Goal: Task Accomplishment & Management: Manage account settings

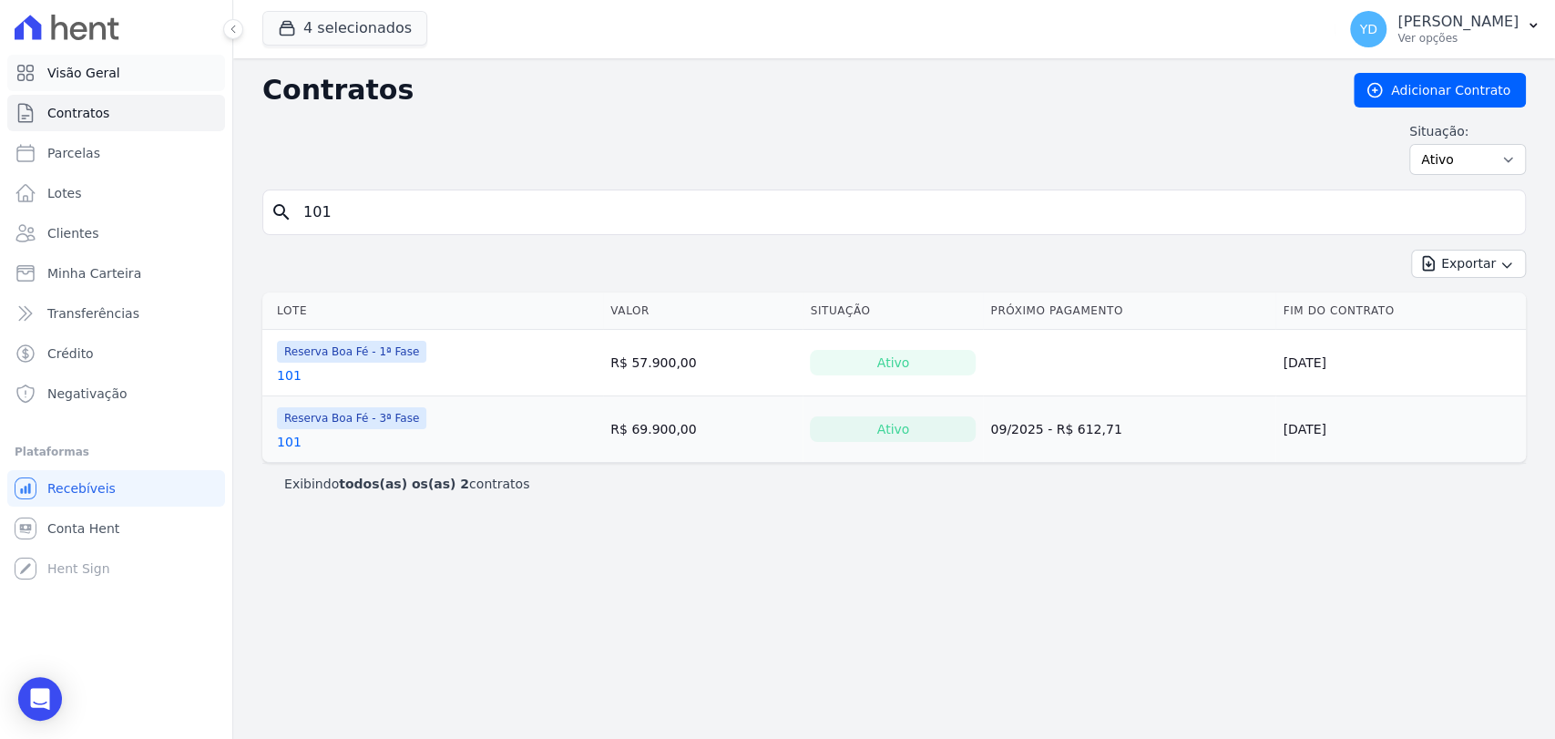
drag, startPoint x: 173, startPoint y: 75, endPoint x: 180, endPoint y: 68, distance: 9.7
click at [173, 75] on link "Visão Geral" at bounding box center [116, 73] width 218 height 36
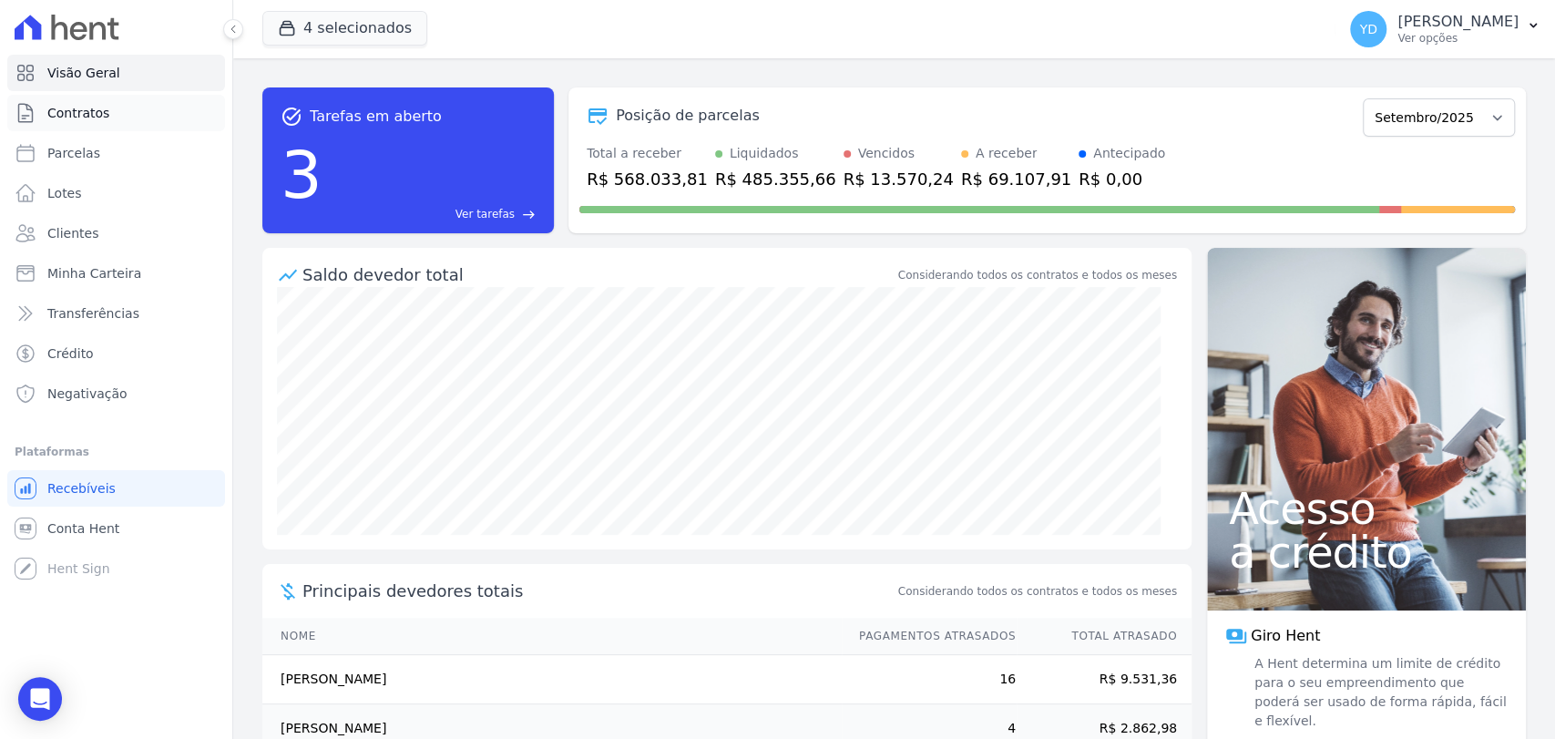
click at [151, 128] on link "Contratos" at bounding box center [116, 113] width 218 height 36
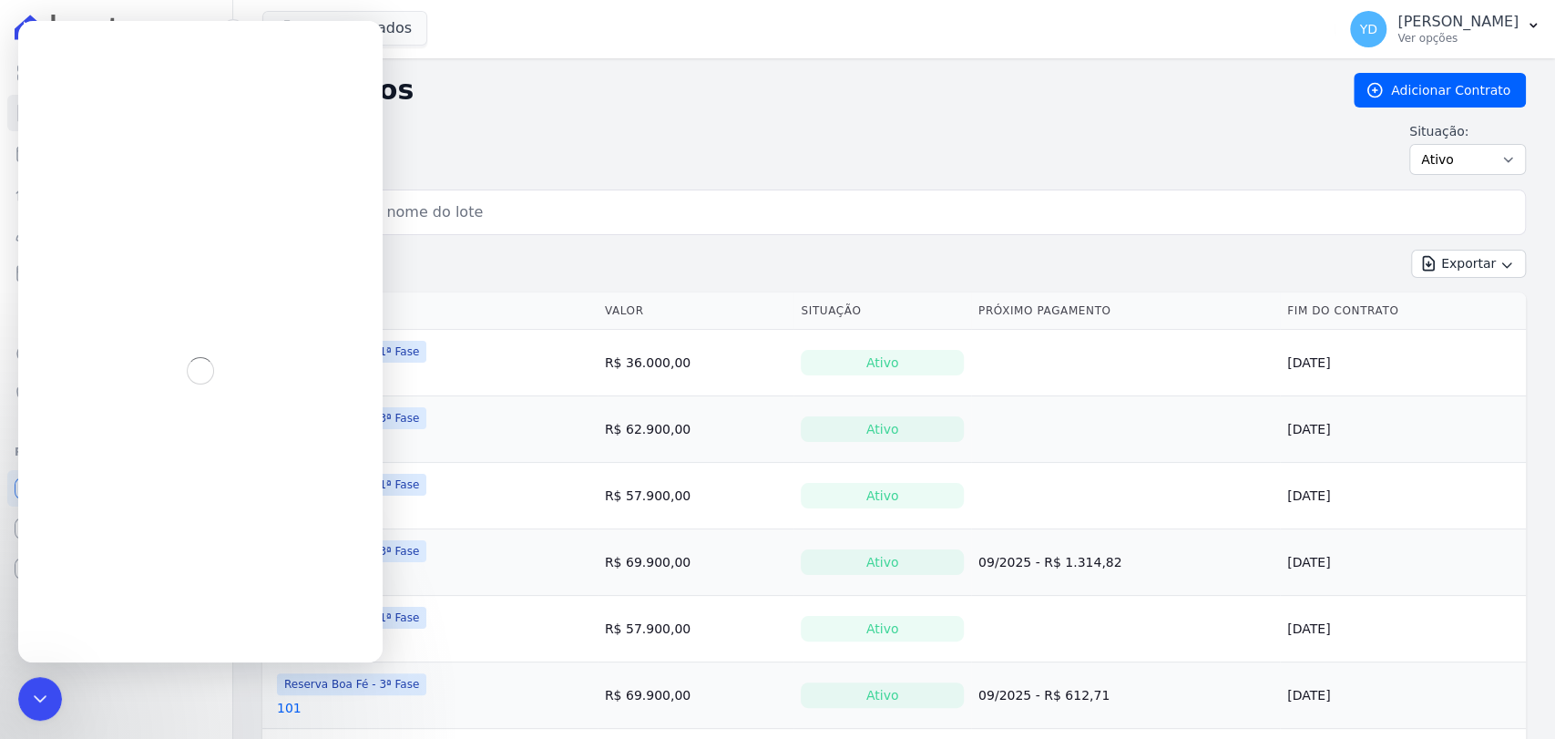
click at [448, 220] on input "search" at bounding box center [904, 212] width 1225 height 36
type input "117"
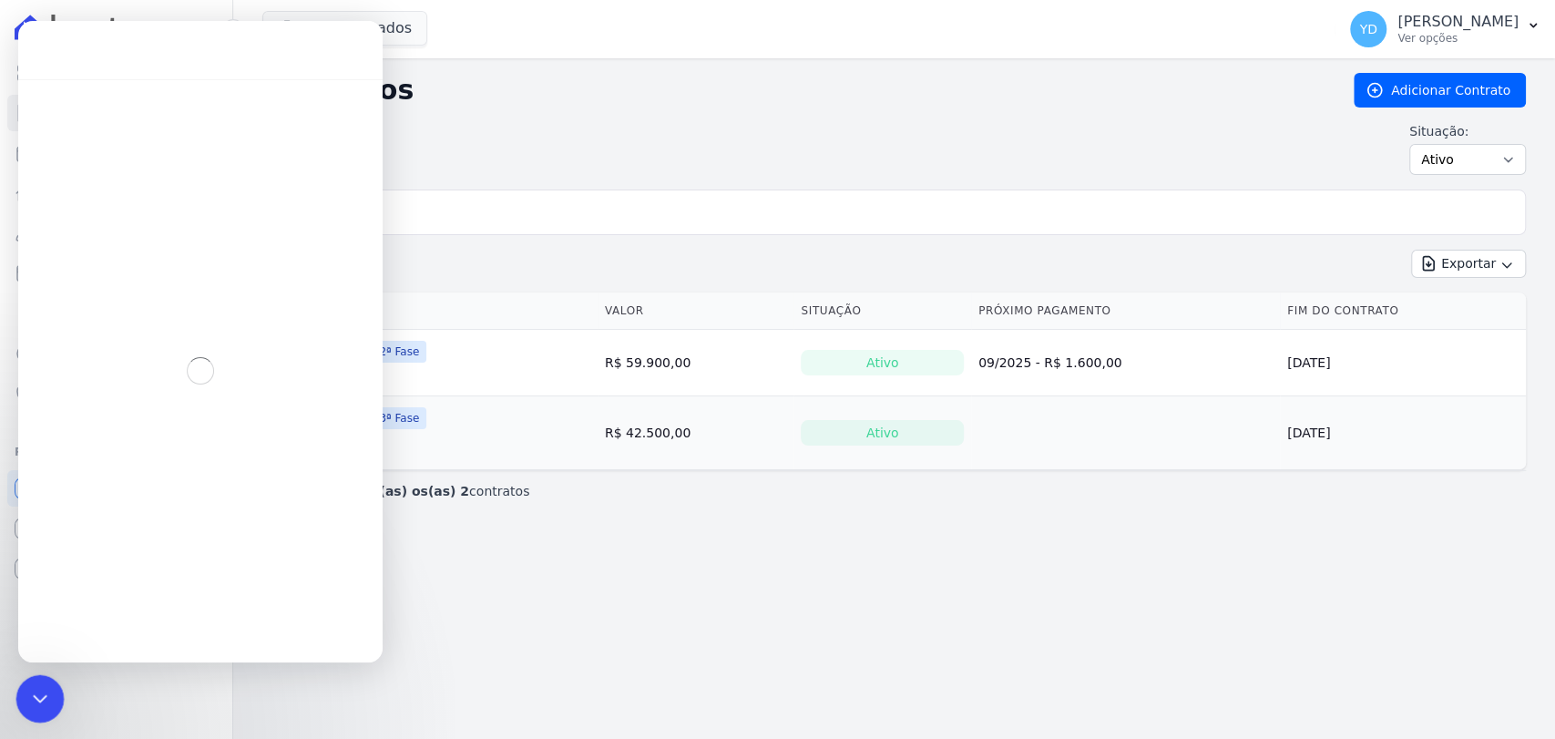
drag, startPoint x: 21, startPoint y: 700, endPoint x: 33, endPoint y: 691, distance: 14.9
click at [21, 700] on div "Fechar mensagem da Intercom" at bounding box center [37, 696] width 44 height 44
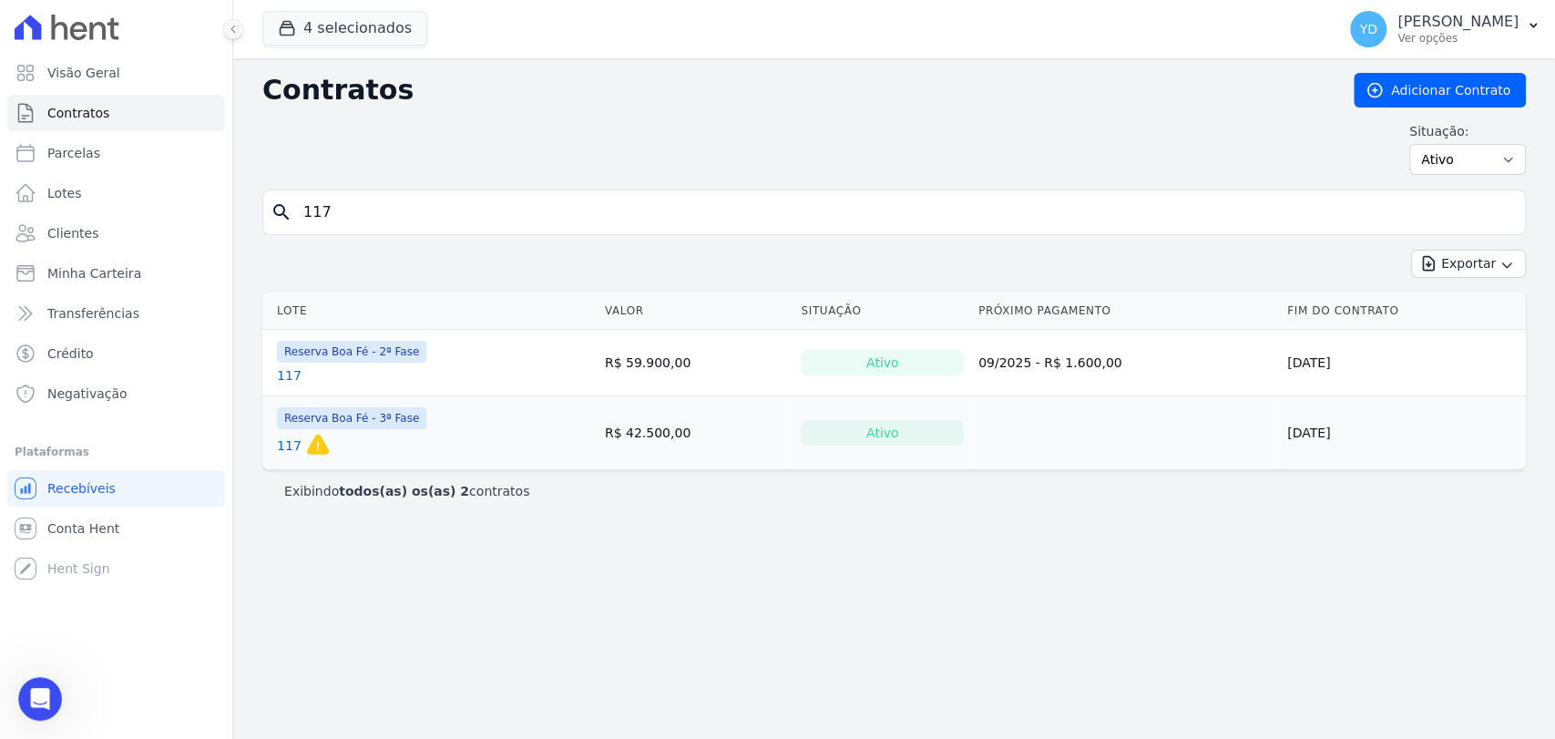
scroll to position [17007, 0]
click at [372, 220] on input "117" at bounding box center [904, 212] width 1225 height 36
click at [118, 85] on link "Visão Geral" at bounding box center [116, 73] width 218 height 36
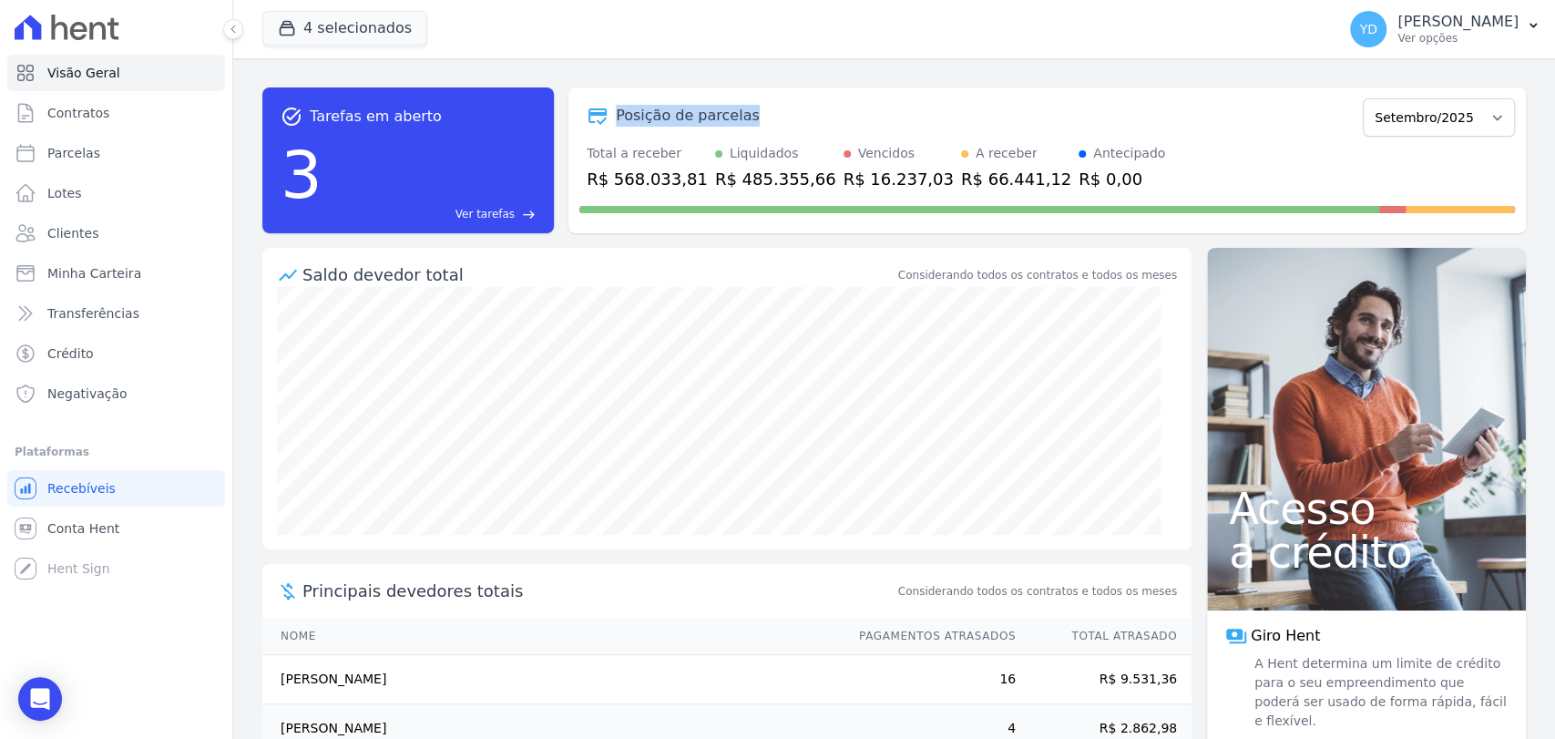
drag, startPoint x: 730, startPoint y: 117, endPoint x: 414, endPoint y: 148, distance: 317.6
click at [535, 133] on div "task_alt Tarefas em aberto 3 Ver tarefas east Posição de parcelas Abril/2022 Ma…" at bounding box center [893, 160] width 1263 height 146
click at [250, 75] on div "task_alt Tarefas em aberto 3 Ver tarefas east Posição de parcelas Abril/2022 Ma…" at bounding box center [894, 398] width 1322 height 680
click at [497, 211] on span "Ver tarefas" at bounding box center [484, 214] width 59 height 16
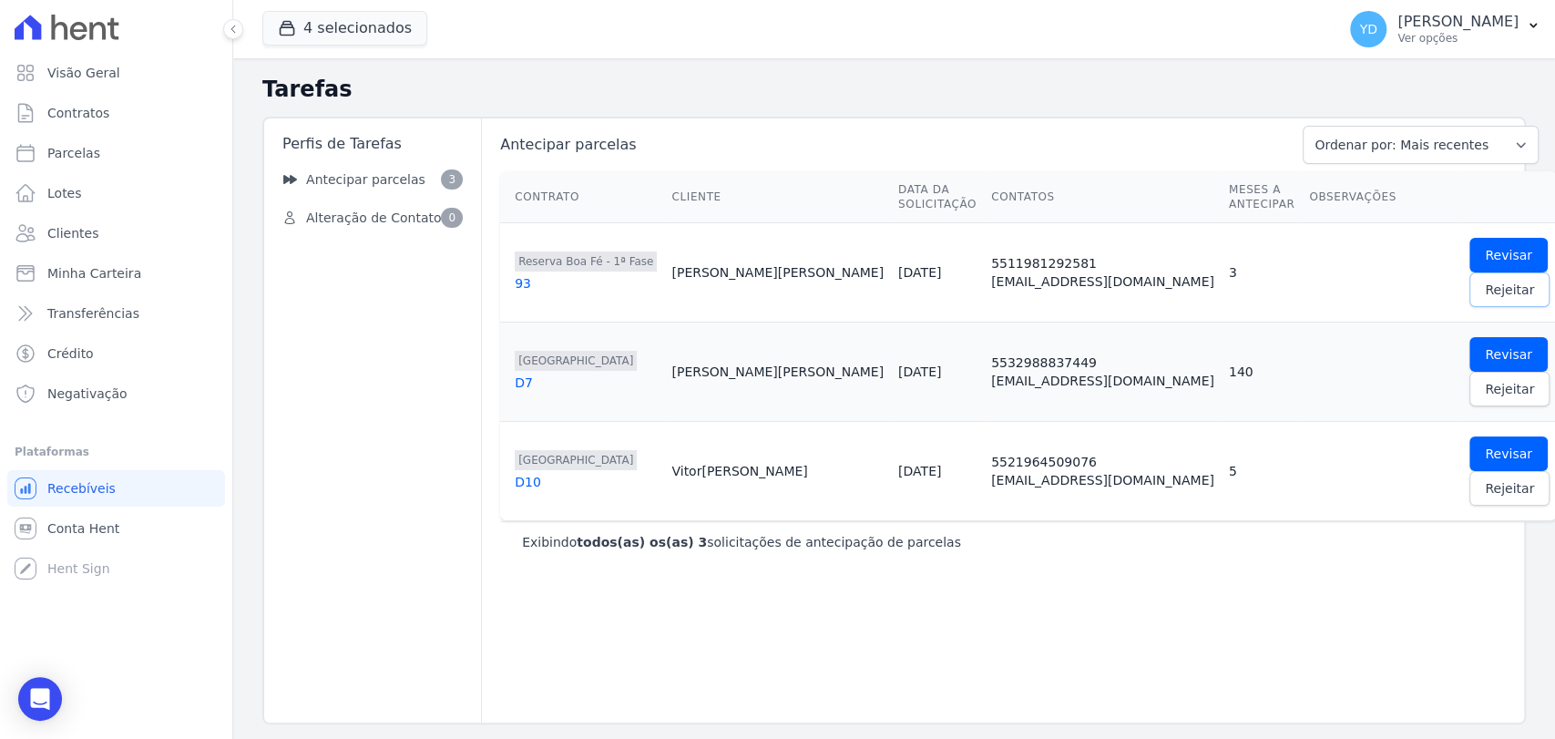
click at [1485, 292] on span "Rejeitar" at bounding box center [1509, 290] width 49 height 18
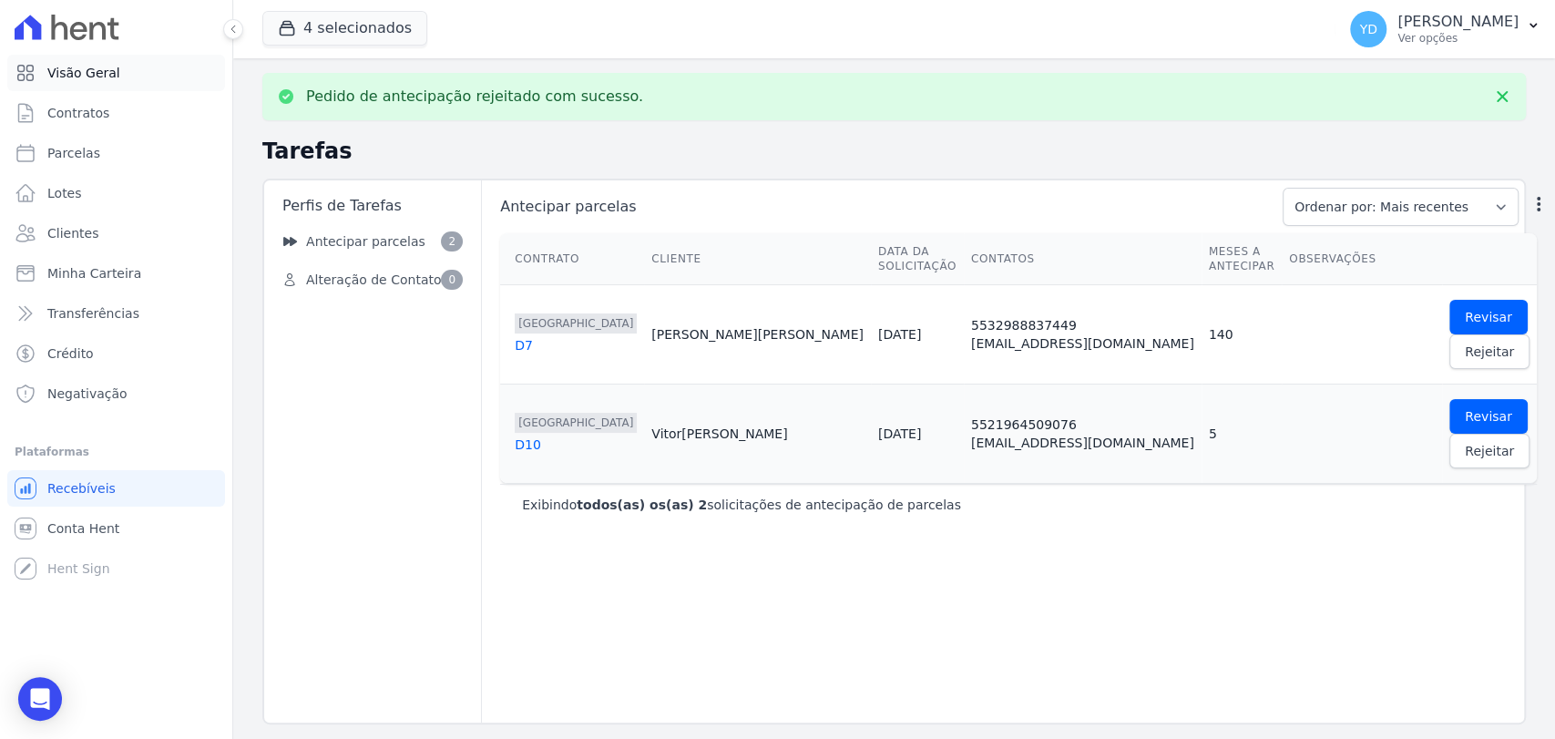
click at [128, 81] on link "Visão Geral" at bounding box center [116, 73] width 218 height 36
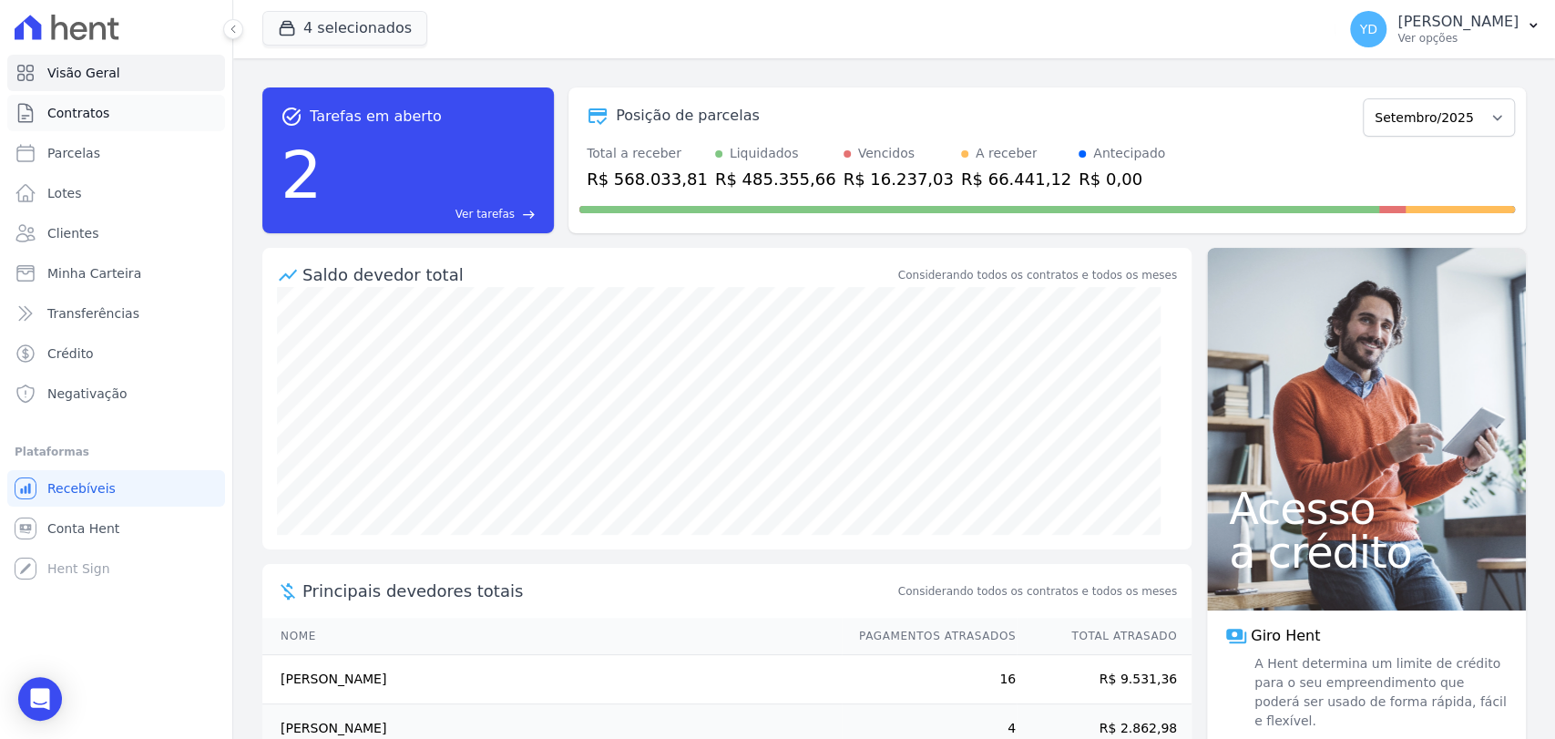
click at [159, 119] on link "Contratos" at bounding box center [116, 113] width 218 height 36
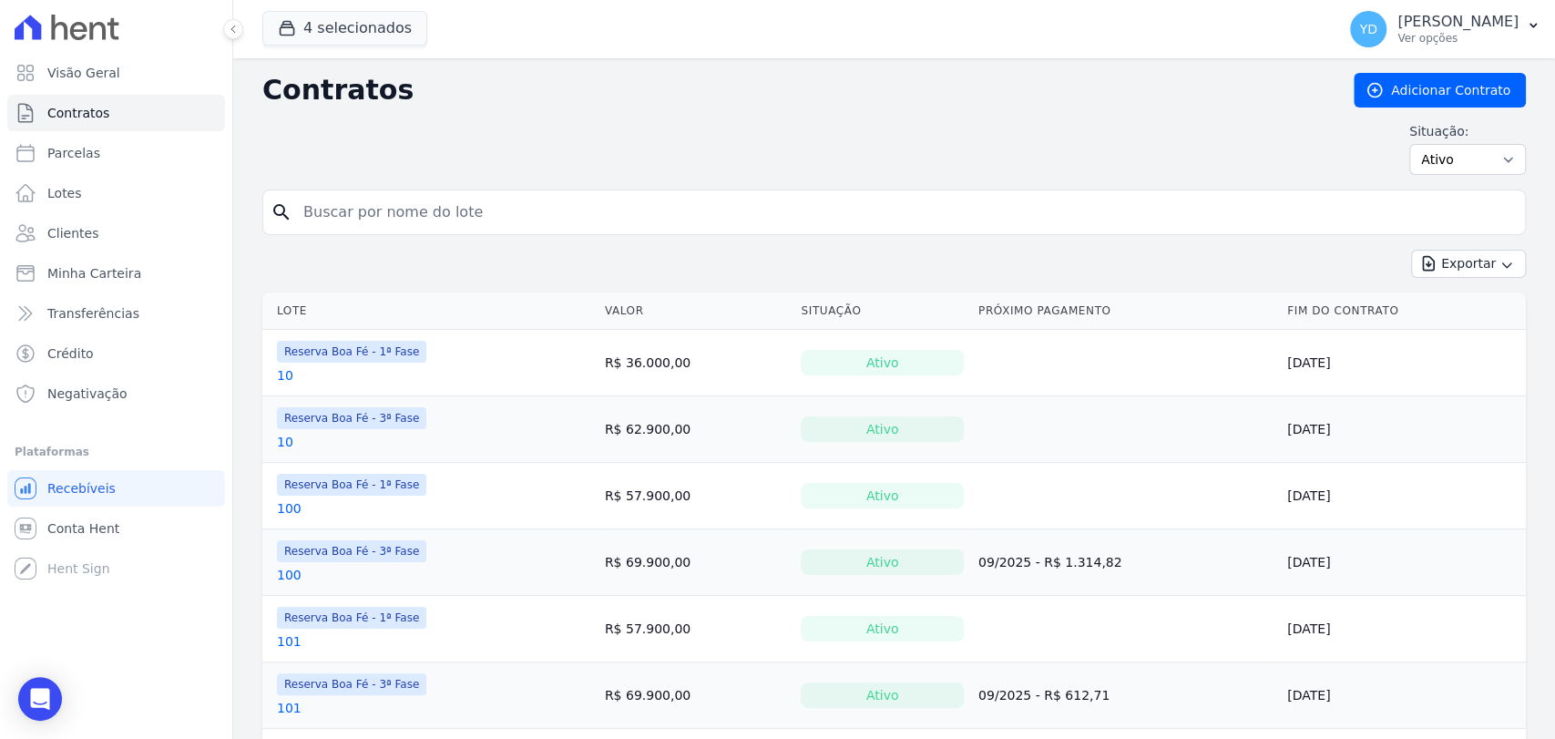
click at [378, 204] on input "search" at bounding box center [904, 212] width 1225 height 36
click at [40, 86] on link "Visão Geral" at bounding box center [116, 73] width 218 height 36
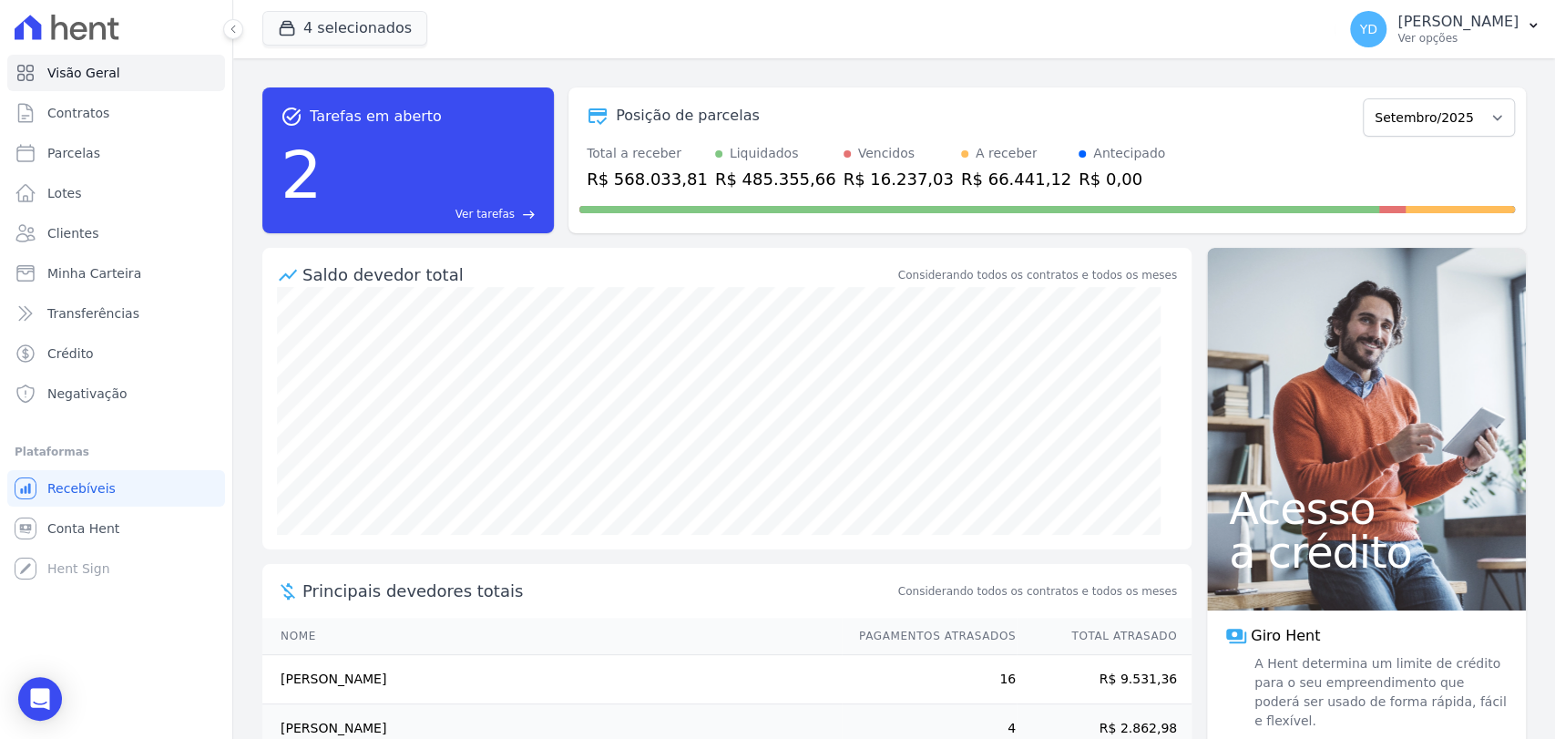
click at [498, 222] on div "task_alt Tarefas em aberto 2 Ver tarefas east" at bounding box center [407, 160] width 291 height 146
click at [514, 215] on span "Ver tarefas" at bounding box center [484, 214] width 59 height 16
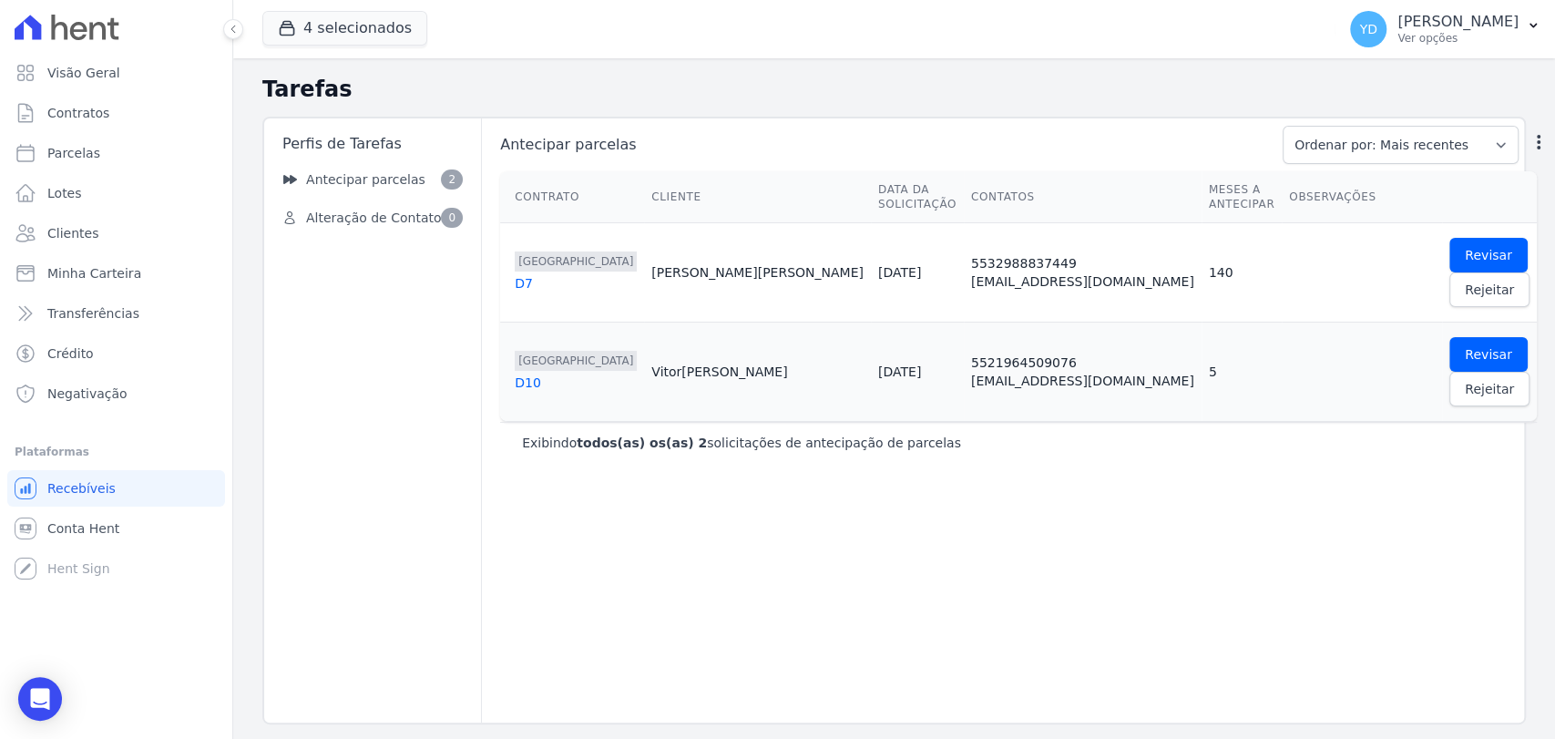
click at [459, 377] on div "Perfis de Tarefas Antecipar parcelas 2 Alteração de Contato 0" at bounding box center [372, 420] width 217 height 604
drag, startPoint x: 142, startPoint y: 101, endPoint x: 152, endPoint y: 110, distance: 13.5
click at [1459, 272] on link "Rejeitar" at bounding box center [1489, 289] width 80 height 35
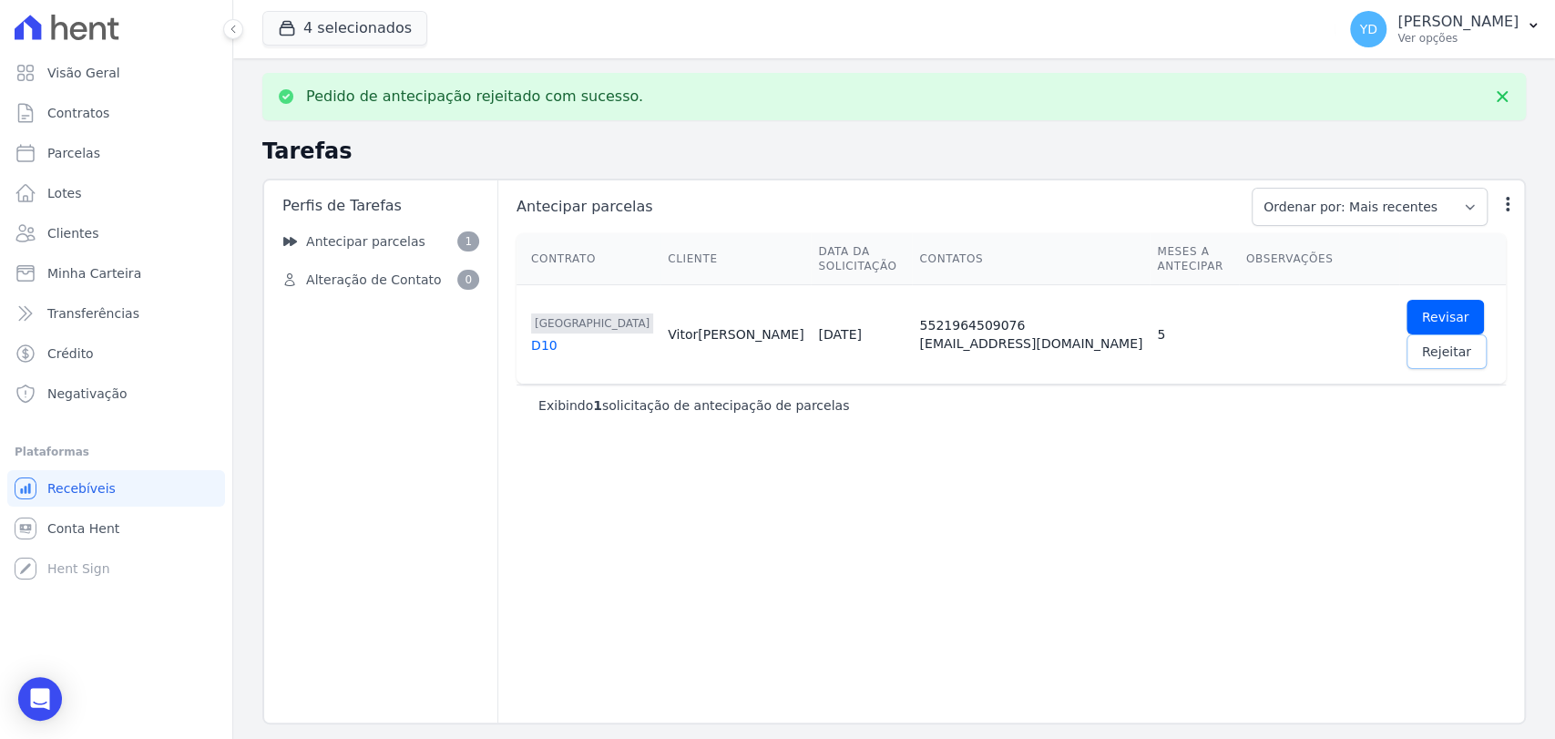
click at [1465, 342] on span "Rejeitar" at bounding box center [1446, 351] width 49 height 18
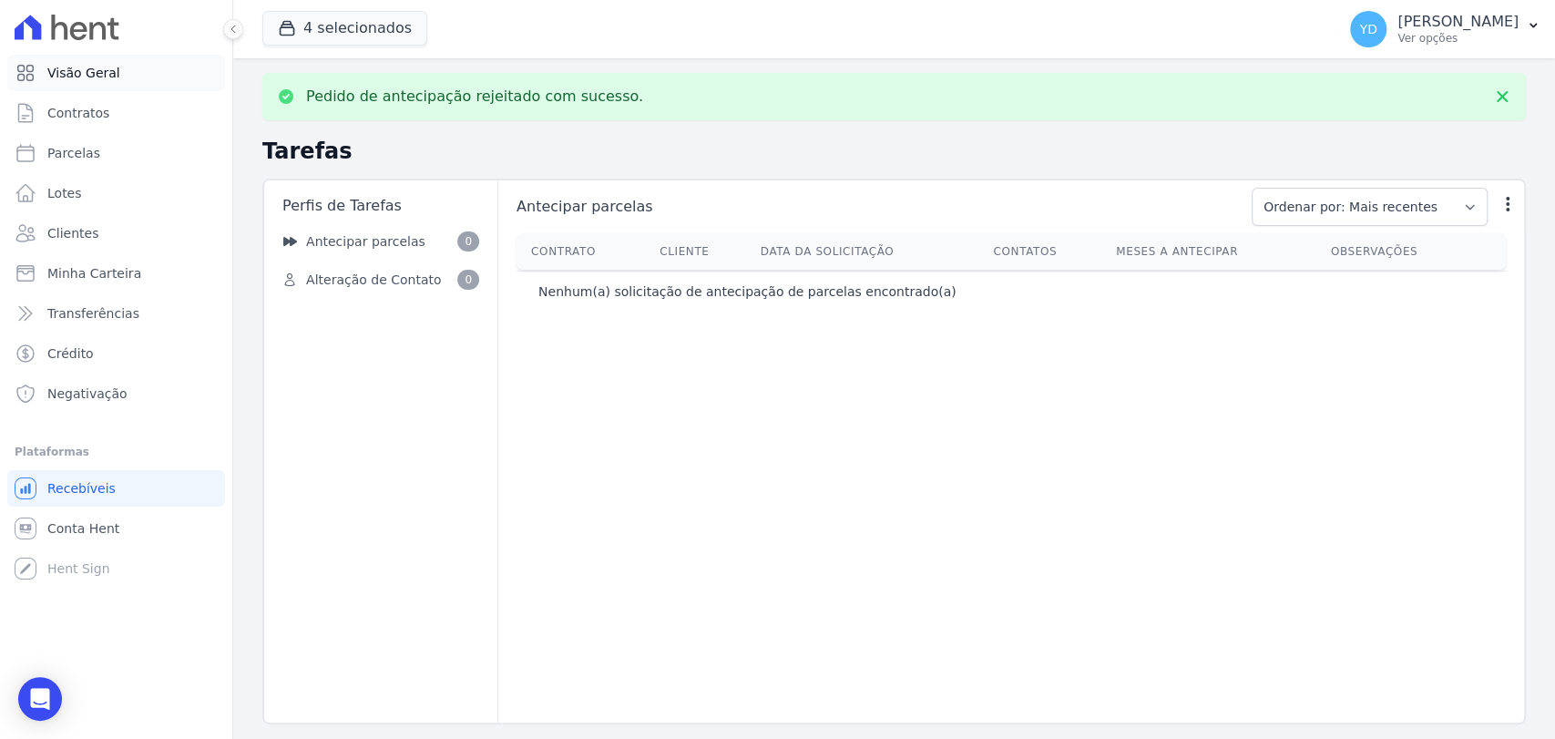
click at [101, 74] on span "Visão Geral" at bounding box center [83, 73] width 73 height 18
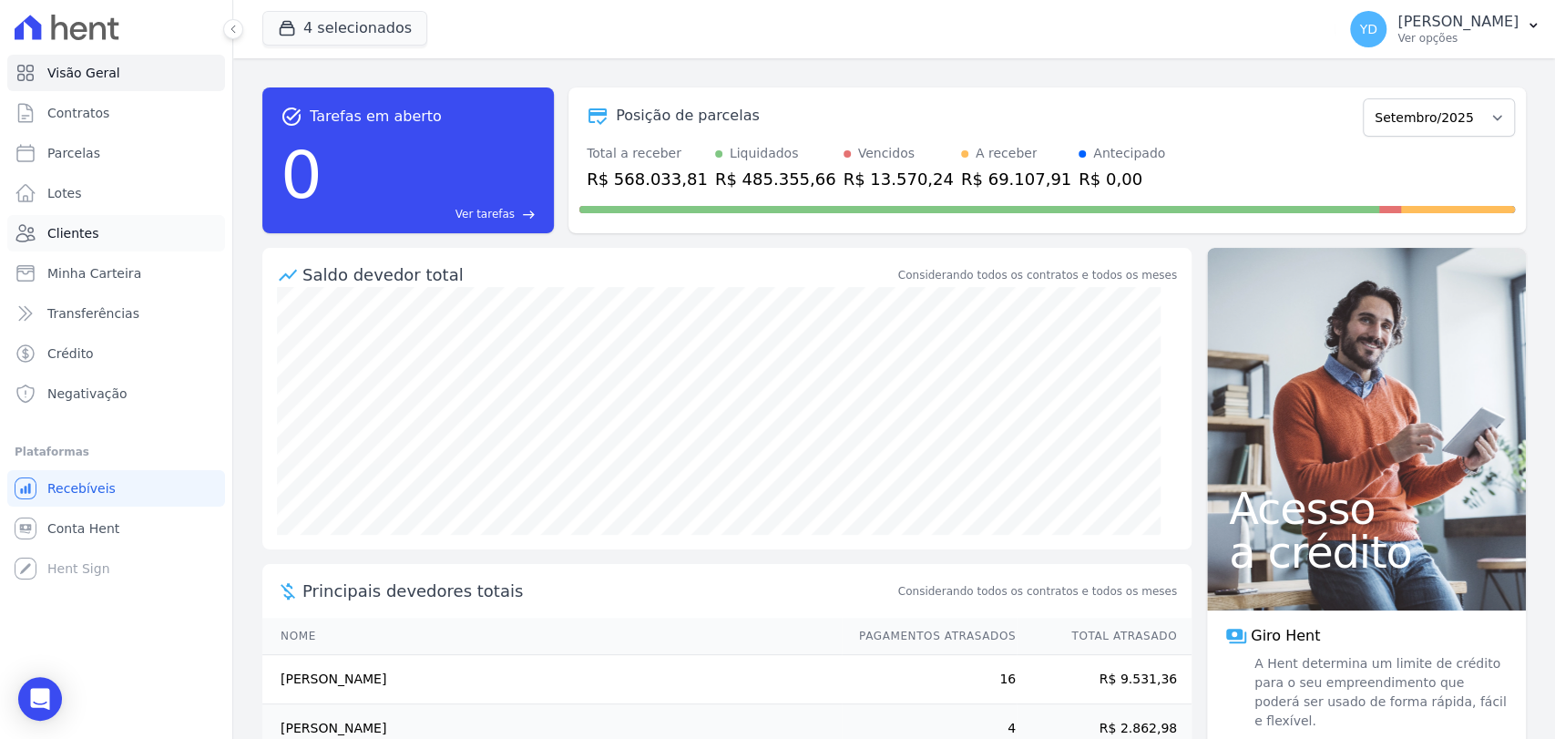
click at [109, 238] on link "Clientes" at bounding box center [116, 233] width 218 height 36
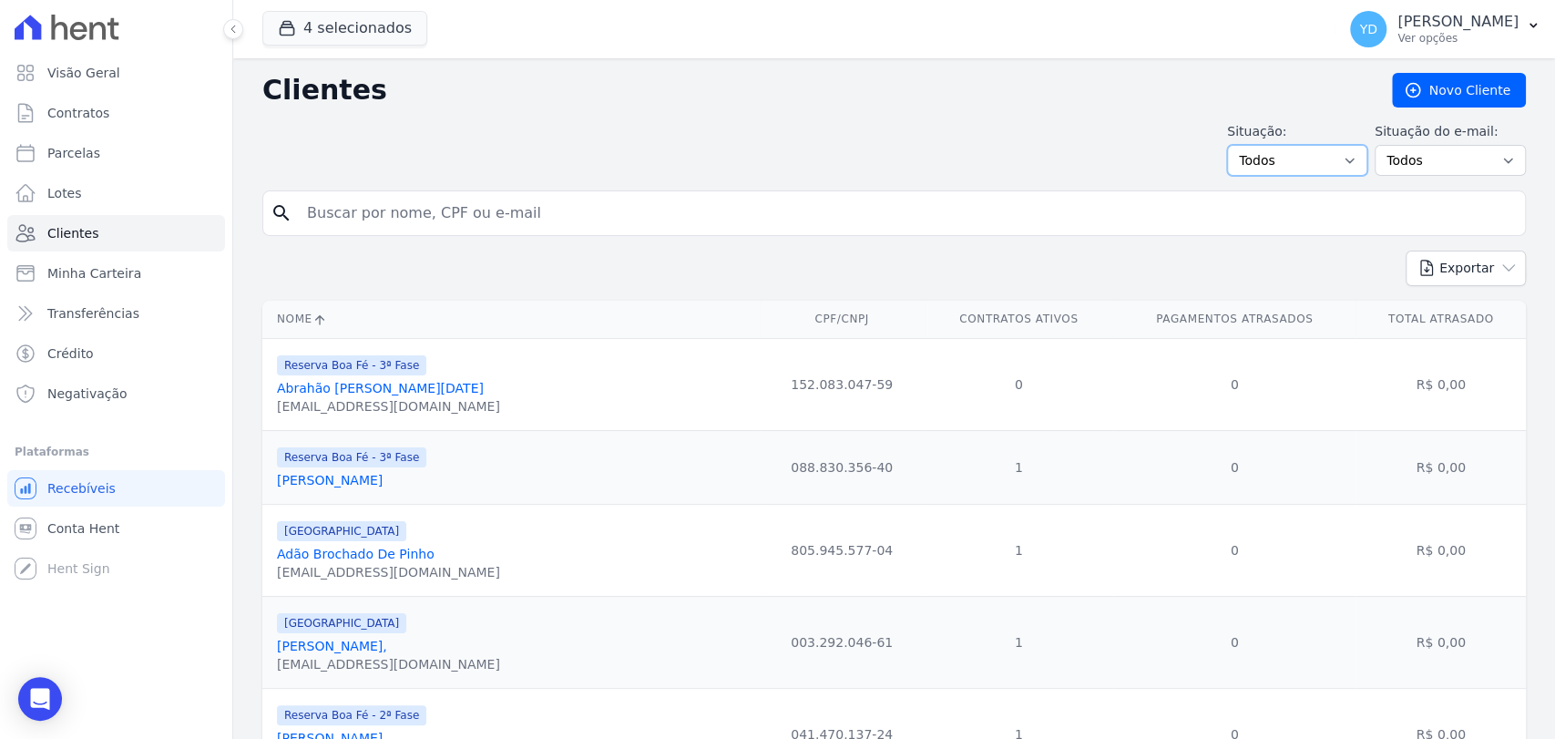
click at [1274, 162] on select "Todos Adimplentes Inadimplentes" at bounding box center [1297, 160] width 140 height 31
select select "overdue"
click at [1231, 145] on select "Todos Adimplentes Inadimplentes" at bounding box center [1297, 160] width 140 height 31
